Goal: Task Accomplishment & Management: Manage account settings

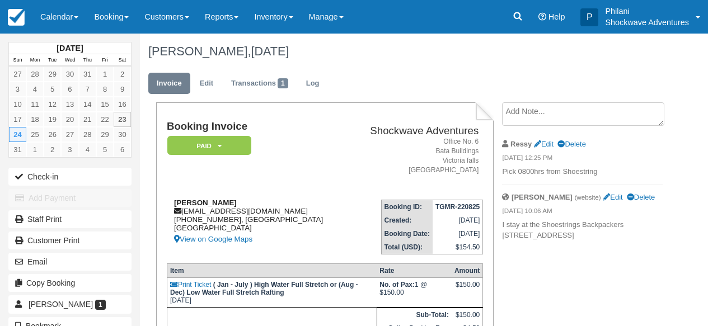
drag, startPoint x: 182, startPoint y: 214, endPoint x: 274, endPoint y: 214, distance: 92.4
click at [274, 214] on div "Patrizia Friedrich patriziafriedrich@hotmail.de +4915732578589, Bavaria Germany…" at bounding box center [257, 223] width 181 height 48
copy div "patriziafriedrich@hotmail.de"
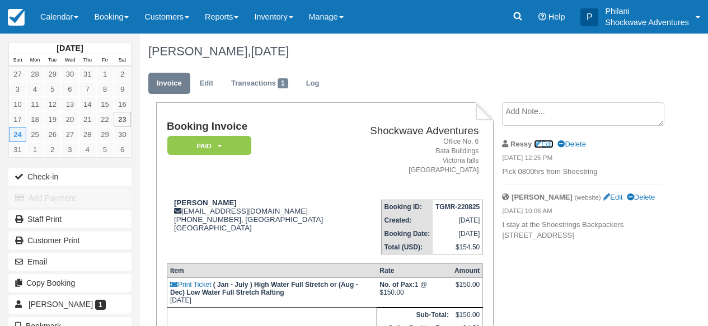
click at [551, 143] on link "Edit" at bounding box center [544, 144] width 20 height 8
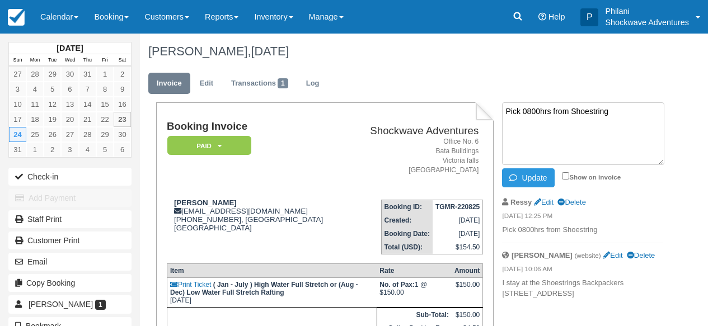
click at [551, 115] on textarea "Pick 0800hrs from Shoestring" at bounding box center [583, 133] width 162 height 63
type textarea "Pick 0720hrs from Shoestring"
click at [568, 176] on input "Show on invoice" at bounding box center [565, 175] width 7 height 7
checkbox input "true"
click at [527, 177] on button "Update" at bounding box center [528, 178] width 52 height 19
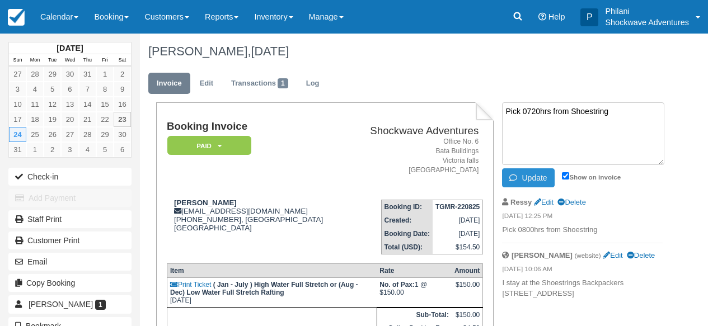
click at [534, 179] on button "Update" at bounding box center [528, 178] width 52 height 19
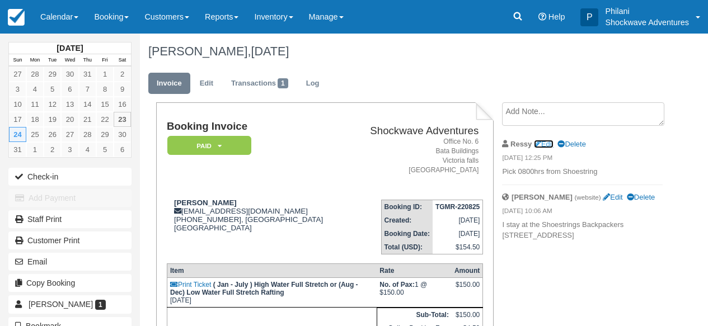
click at [549, 143] on link "Edit" at bounding box center [544, 144] width 20 height 8
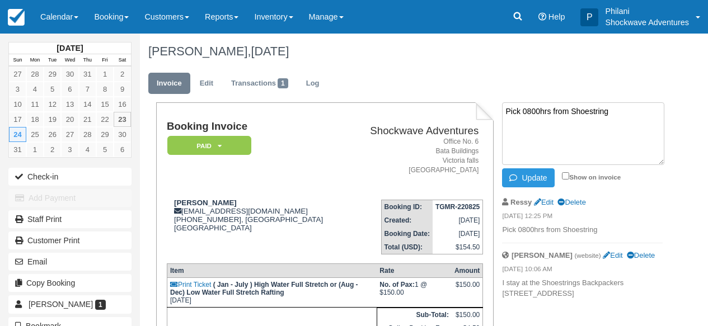
drag, startPoint x: 541, startPoint y: 114, endPoint x: 545, endPoint y: 120, distance: 7.2
click at [540, 115] on textarea "Pick 0800hrs from Shoestring" at bounding box center [583, 133] width 162 height 63
type textarea "Pick 0720hrs from Shoestring"
click at [567, 177] on input "Show on invoice" at bounding box center [565, 175] width 7 height 7
checkbox input "true"
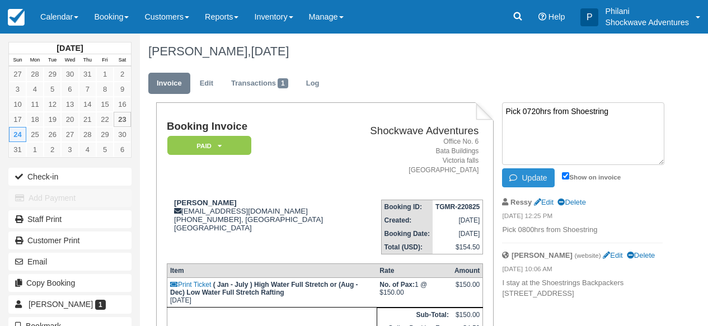
click at [521, 170] on button "Update" at bounding box center [528, 178] width 52 height 19
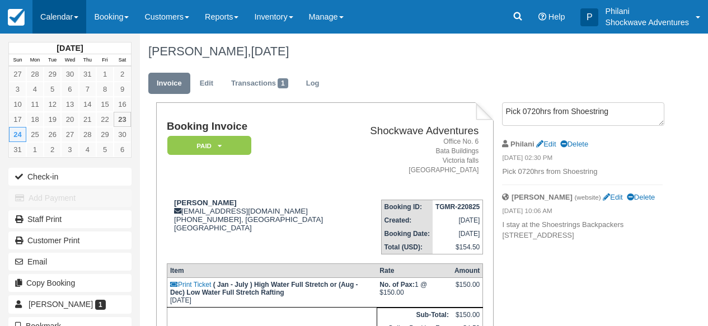
click at [75, 18] on link "Calendar" at bounding box center [59, 17] width 54 height 34
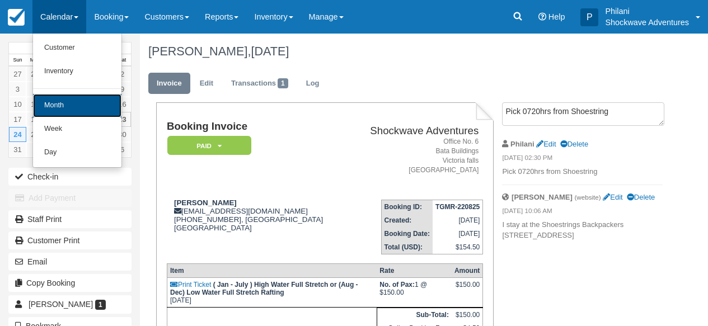
click at [88, 107] on link "Month" at bounding box center [77, 106] width 88 height 24
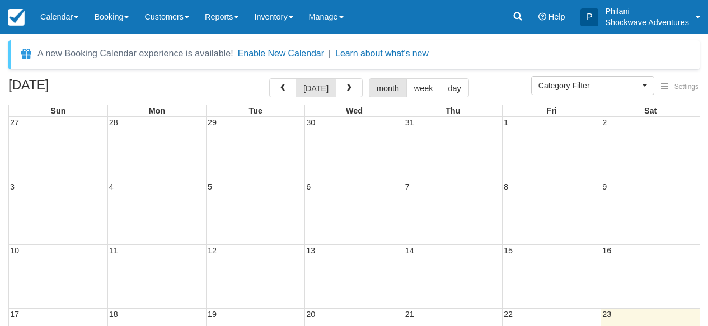
select select
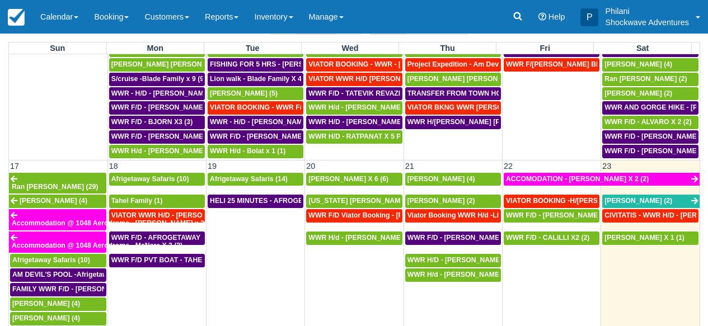
scroll to position [700, 0]
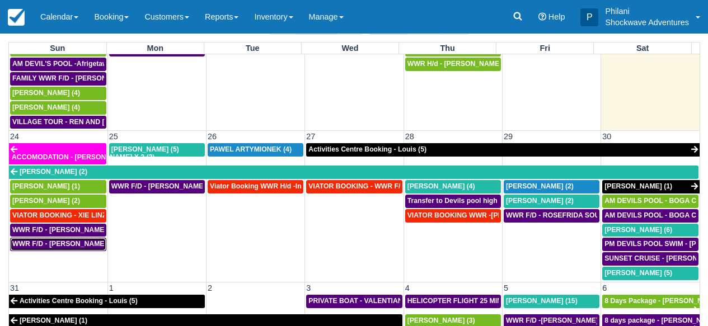
click at [74, 240] on span "WWR F/D - [PERSON_NAME] X 2 (2)" at bounding box center [70, 244] width 117 height 8
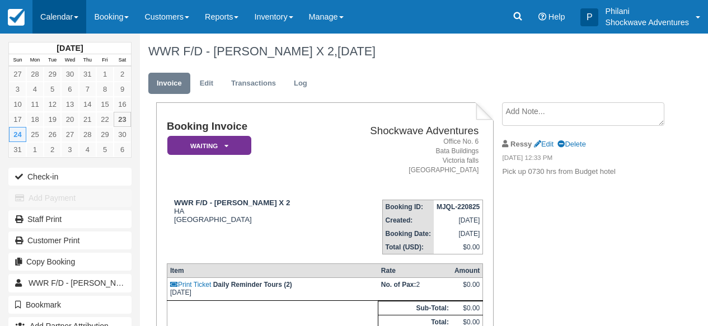
click at [63, 16] on link "Calendar" at bounding box center [59, 17] width 54 height 34
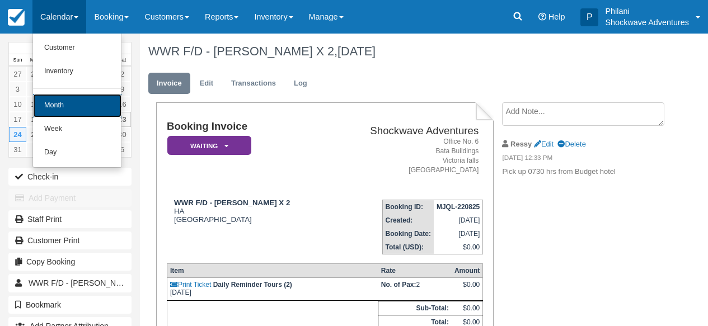
click at [64, 106] on link "Month" at bounding box center [77, 106] width 88 height 24
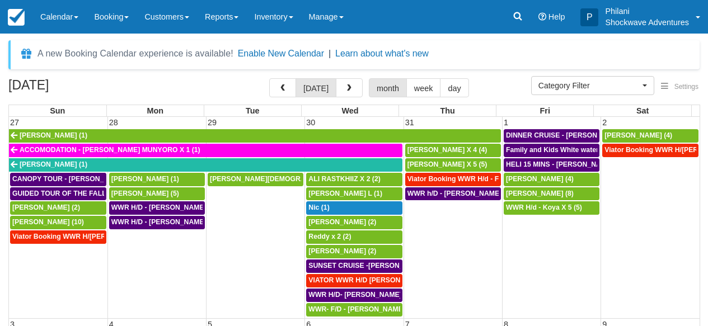
select select
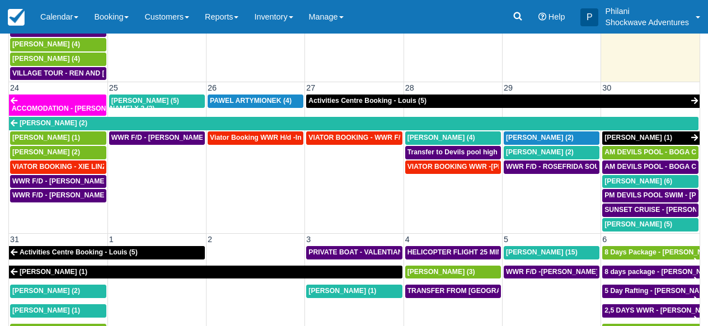
scroll to position [645, 0]
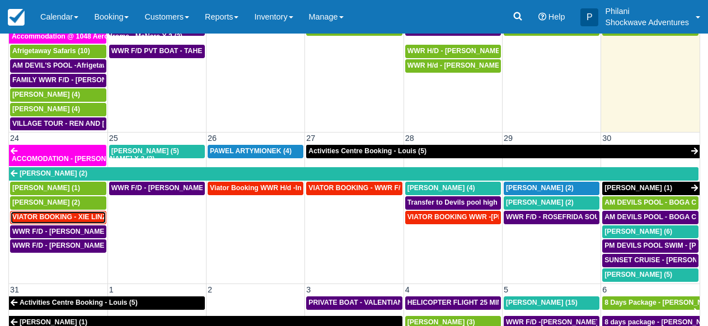
click at [71, 213] on span "VIATOR BOOKING - XIE LINZHEN X4 (4)" at bounding box center [76, 217] width 129 height 8
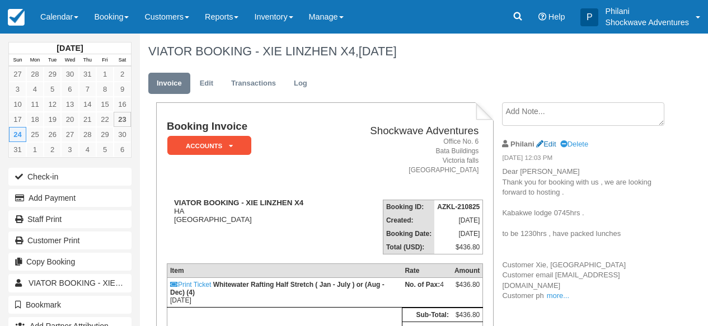
scroll to position [36, 0]
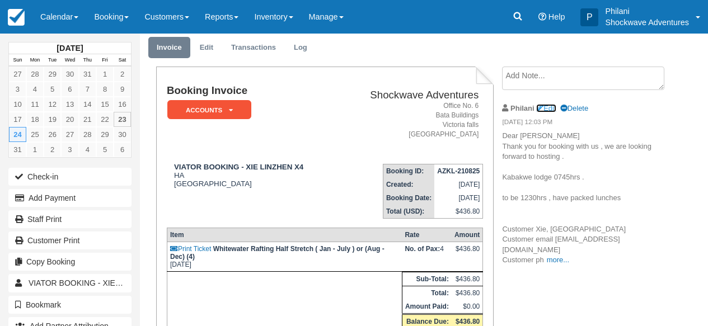
click at [555, 106] on link "Edit" at bounding box center [546, 108] width 20 height 8
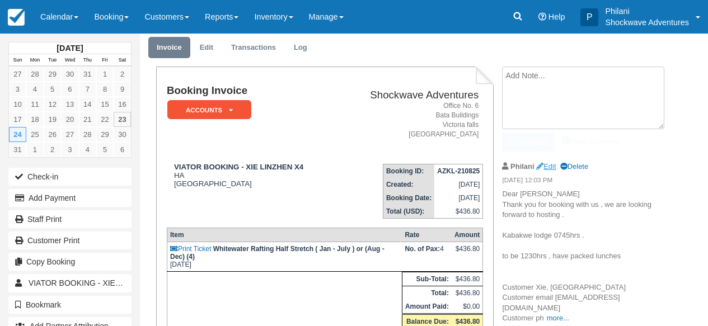
type textarea "Dear [PERSON_NAME] Thank you for booking with us , we are looking forward to ho…"
checkbox input "true"
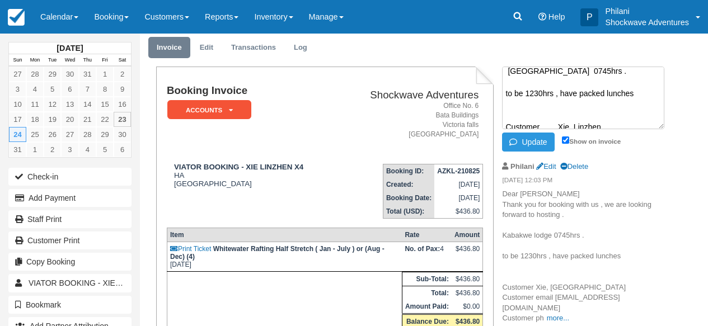
scroll to position [32, 0]
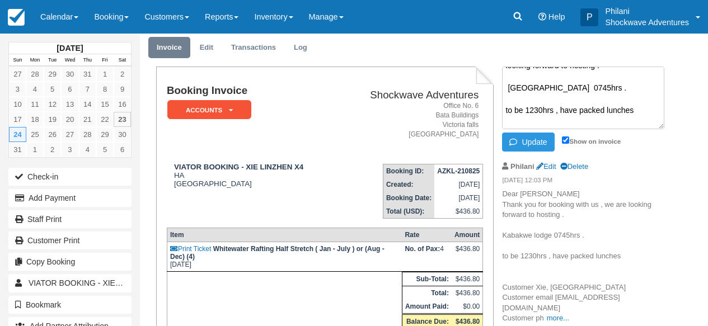
click at [582, 90] on textarea "Dear [PERSON_NAME] Thank you for booking with us , we are looking forward to ho…" at bounding box center [583, 98] width 162 height 63
type textarea "Dear [PERSON_NAME] Thank you for booking with us , we are looking forward to ho…"
click at [533, 139] on button "Update" at bounding box center [528, 142] width 52 height 19
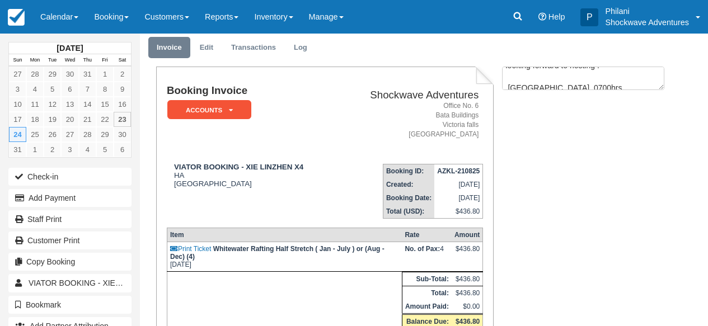
scroll to position [0, 0]
